Goal: Task Accomplishment & Management: Manage account settings

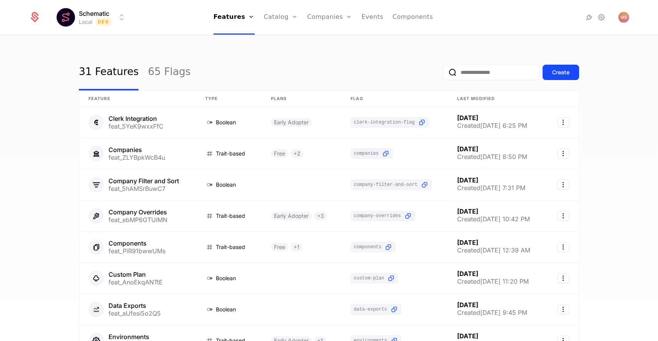
click at [278, 55] on div "31 Features 65 Flags Create" at bounding box center [329, 72] width 500 height 36
click at [275, 21] on link "Catalog" at bounding box center [281, 17] width 34 height 35
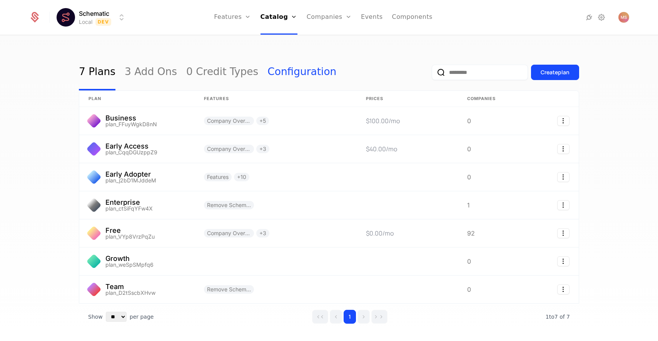
click at [267, 74] on link "Configuration" at bounding box center [301, 72] width 69 height 36
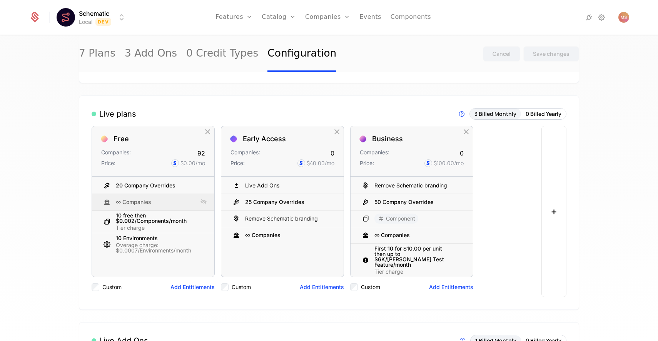
scroll to position [47, 0]
click at [540, 118] on button "0 Billed Yearly" at bounding box center [543, 113] width 45 height 11
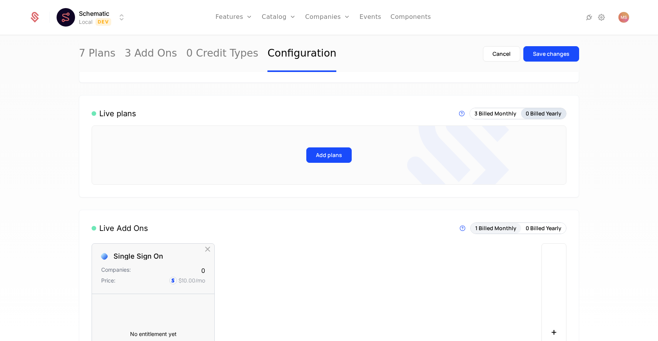
scroll to position [0, 0]
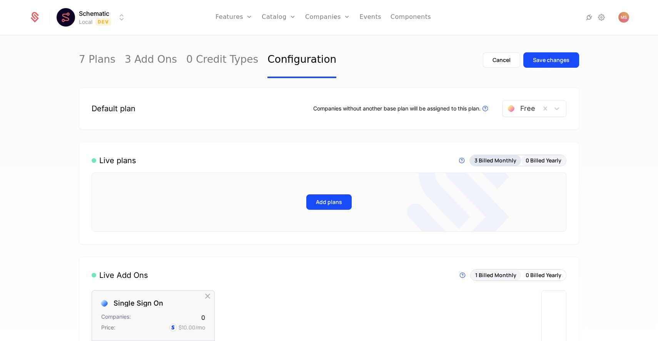
click at [494, 163] on button "3 Billed Monthly" at bounding box center [495, 160] width 51 height 11
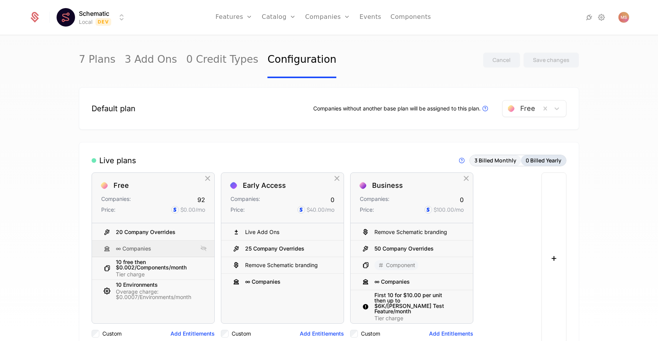
click at [543, 159] on button "0 Billed Yearly" at bounding box center [543, 160] width 45 height 11
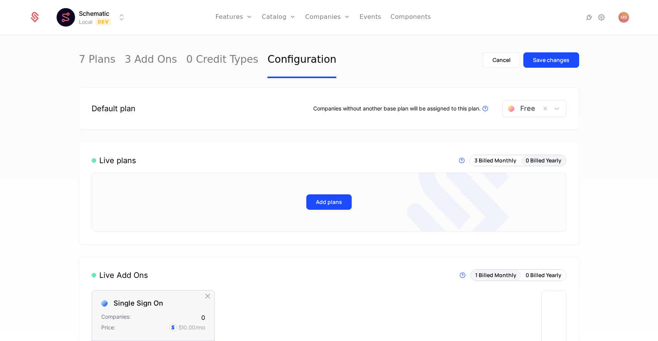
click at [586, 148] on div "7 Plans 3 Add Ons 0 Credit Types Configuration Cancel Save changes Default plan…" at bounding box center [329, 191] width 658 height 310
click at [550, 62] on div "Save changes" at bounding box center [551, 60] width 37 height 8
click at [620, 154] on div "Plan configuration changes saved. 7 Plans 3 Add Ons 0 Credit Types Configuratio…" at bounding box center [329, 191] width 658 height 310
